Goal: Task Accomplishment & Management: Use online tool/utility

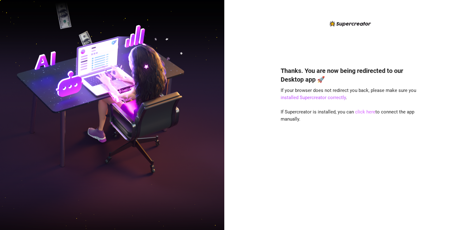
click at [367, 112] on link "click here" at bounding box center [365, 112] width 20 height 6
click at [364, 113] on link "click here" at bounding box center [365, 112] width 20 height 6
click at [12, 125] on img at bounding box center [112, 114] width 224 height 281
click at [448, 71] on div "Thanks. You are now being redirected to our Desktop app 🚀 If your browser does …" at bounding box center [350, 115] width 252 height 230
click at [429, 63] on div "Thanks. You are now being redirected to our Desktop app 🚀 If your browser does …" at bounding box center [350, 115] width 252 height 230
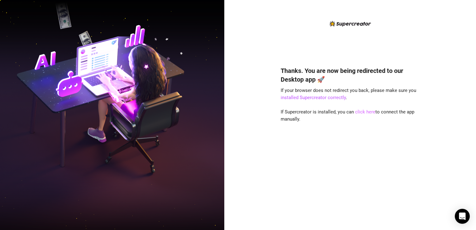
click at [363, 111] on link "click here" at bounding box center [365, 112] width 20 height 6
click at [400, 69] on h4 "Thanks. You are now being redirected to our Desktop app 🚀" at bounding box center [350, 74] width 139 height 17
click at [367, 112] on link "click here" at bounding box center [365, 112] width 20 height 6
click at [335, 180] on div "Thanks. You are now being redirected to our Desktop app 🚀 If your browser does …" at bounding box center [350, 139] width 139 height 162
click at [457, 26] on div "Thanks. You are now being redirected to our Desktop app 🚀 If your browser does …" at bounding box center [350, 115] width 252 height 230
